Goal: Task Accomplishment & Management: Use online tool/utility

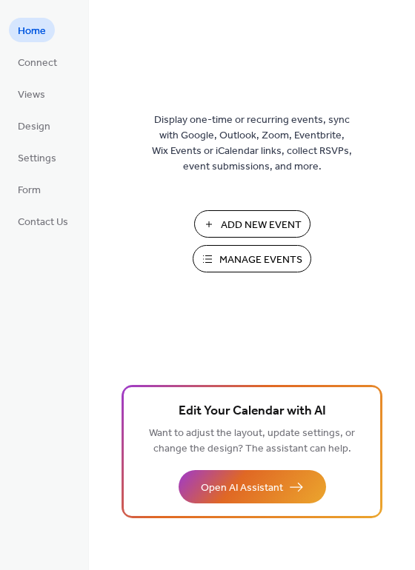
click at [266, 261] on span "Manage Events" at bounding box center [260, 261] width 83 height 16
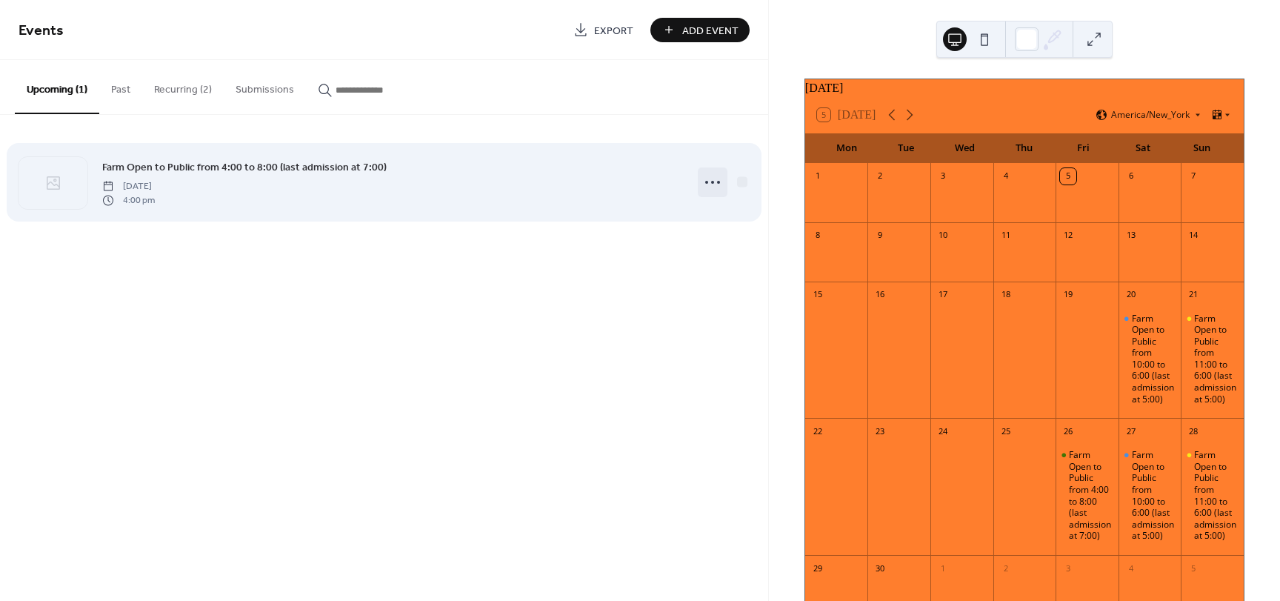
click at [711, 181] on circle at bounding box center [712, 182] width 3 height 3
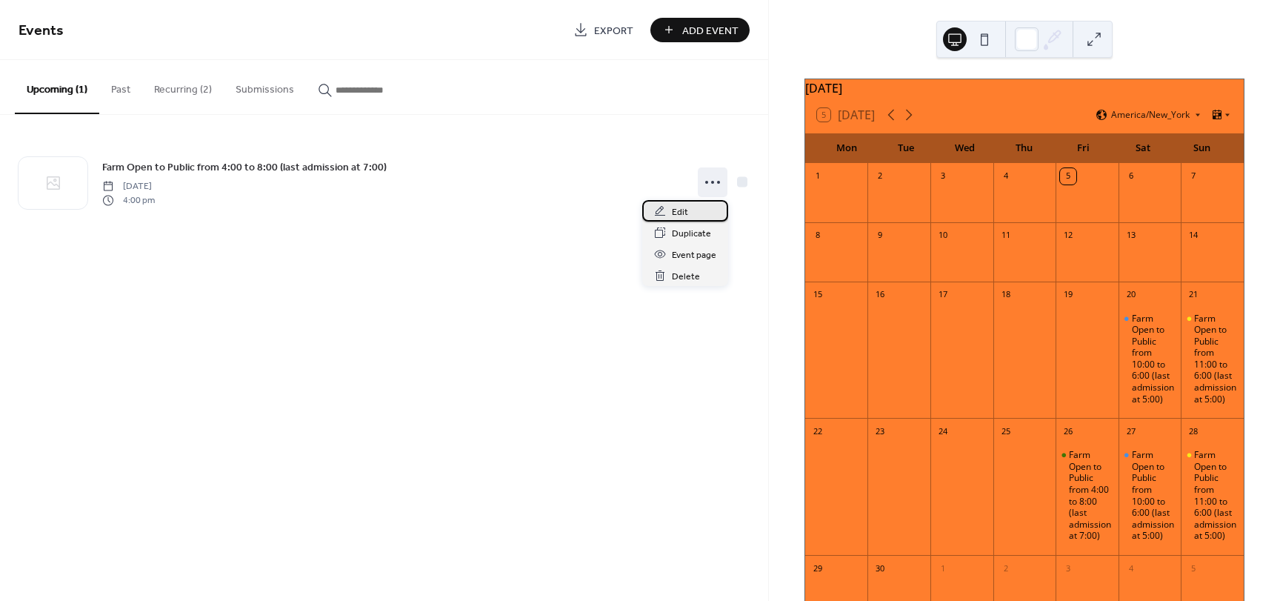
click at [695, 207] on div "Edit" at bounding box center [685, 210] width 86 height 21
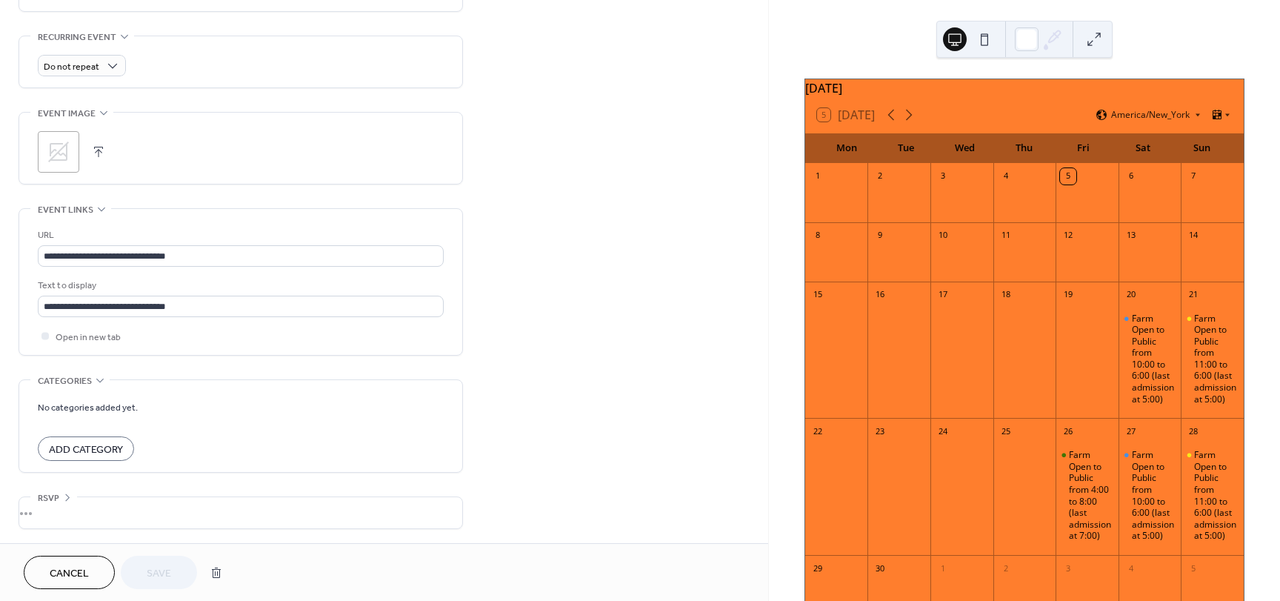
scroll to position [621, 0]
click at [95, 450] on span "Add Category" at bounding box center [86, 449] width 74 height 16
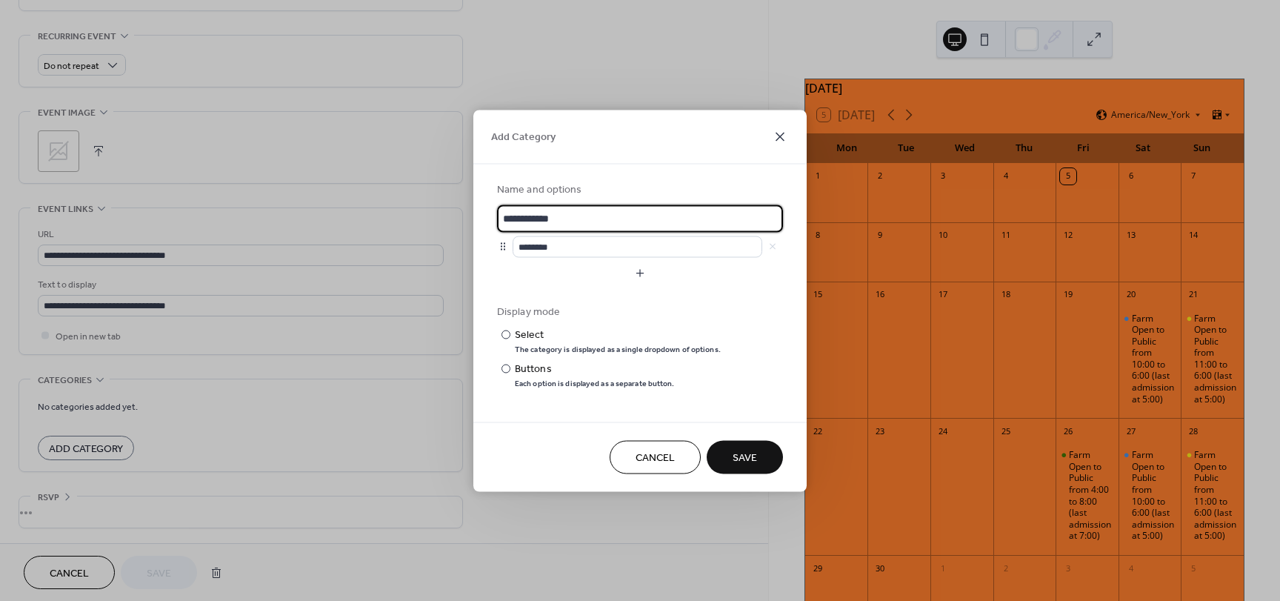
click at [778, 136] on icon at bounding box center [780, 136] width 18 height 18
